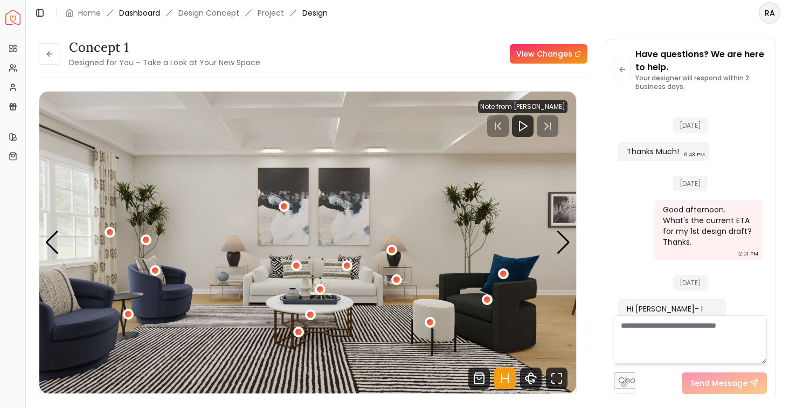
scroll to position [3207, 0]
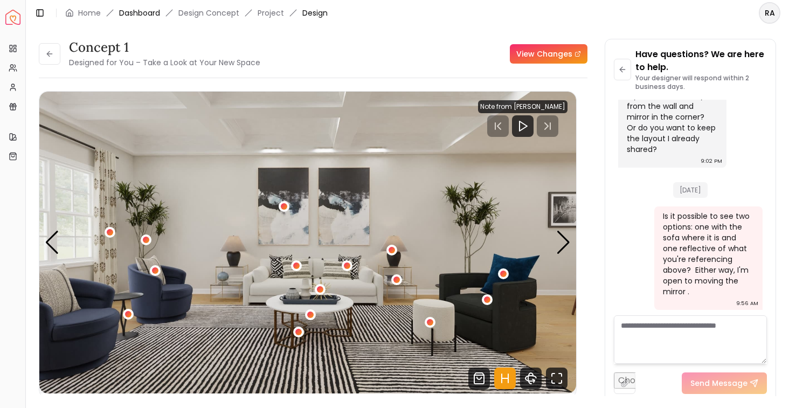
click at [123, 10] on link "Dashboard" at bounding box center [139, 13] width 41 height 11
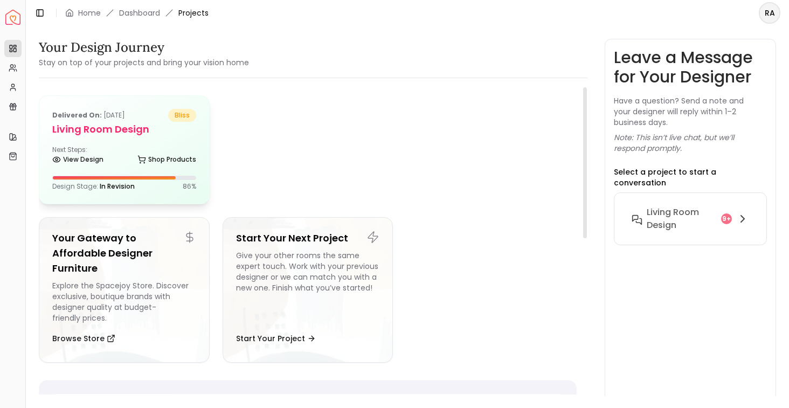
click at [164, 144] on div "Delivered on: Jul 27, 2025 bliss Living Room design Next Steps: View Design Sho…" at bounding box center [124, 150] width 170 height 108
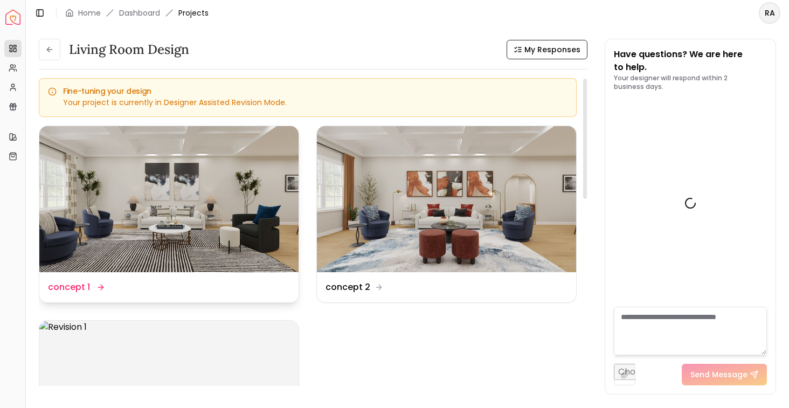
scroll to position [3216, 0]
